Goal: Task Accomplishment & Management: Complete application form

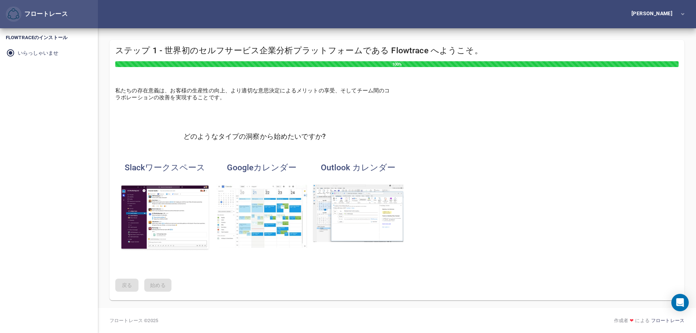
click at [337, 212] on img "button" at bounding box center [358, 214] width 91 height 58
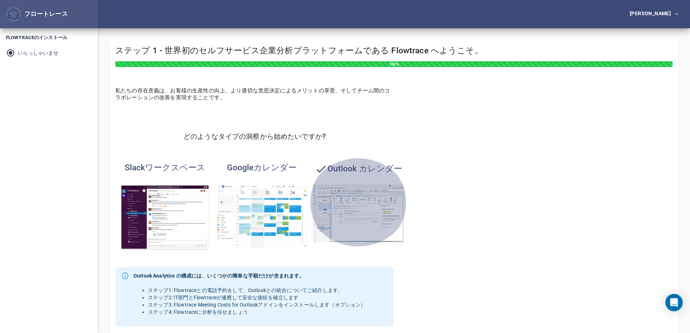
click at [353, 217] on img "button" at bounding box center [358, 214] width 91 height 58
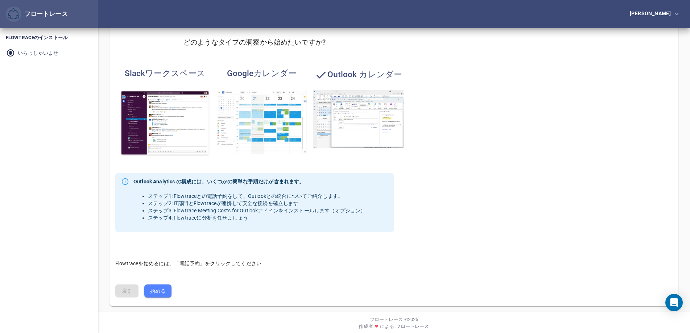
scroll to position [99, 0]
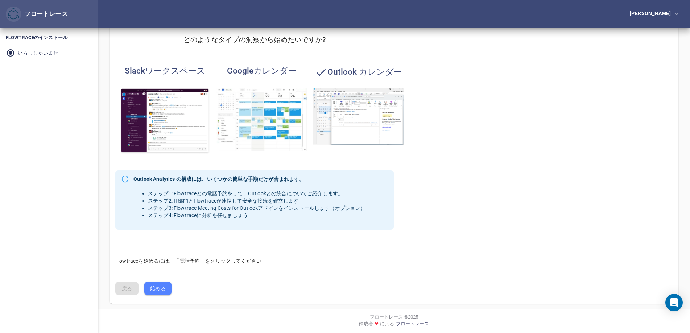
drag, startPoint x: 344, startPoint y: 128, endPoint x: 307, endPoint y: 159, distance: 47.9
click at [307, 159] on div "Outlook カレンダー" at bounding box center [351, 110] width 97 height 109
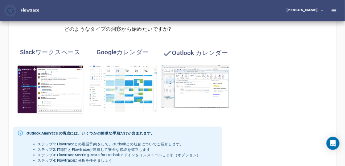
scroll to position [98, 0]
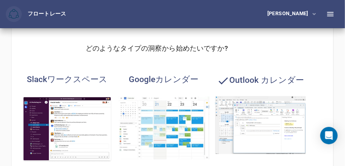
click at [314, 109] on div "私たちの存在意義は、お客様の生産性の向上、より適切な意思決定によるメリットの享受、そしてチーム間のコラボレーションの改善を実現することです。 どのようなタイプ…" at bounding box center [173, 140] width 322 height 292
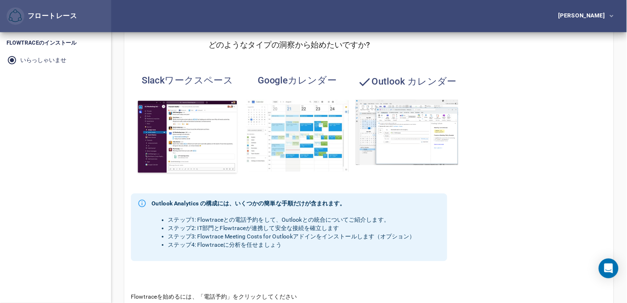
scroll to position [97, 0]
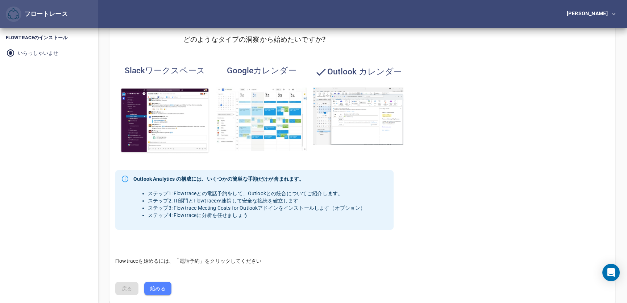
click at [168, 291] on button "始める" at bounding box center [157, 288] width 27 height 13
